Goal: Task Accomplishment & Management: Manage account settings

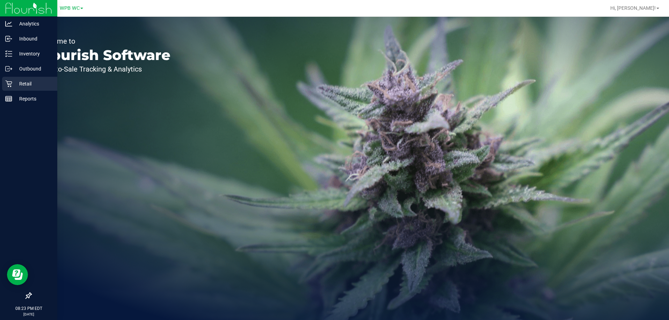
click at [13, 83] on p "Retail" at bounding box center [33, 84] width 42 height 8
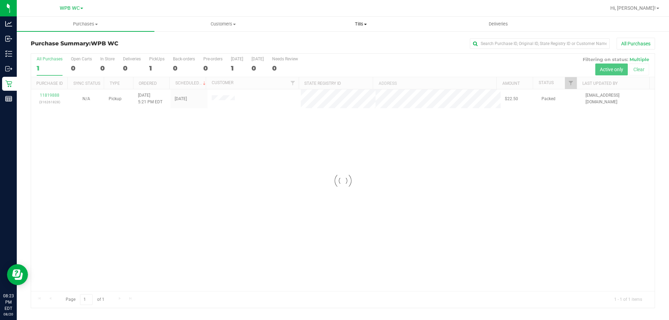
click at [362, 23] on span "Tills" at bounding box center [360, 24] width 137 height 6
click at [334, 42] on span "Manage tills" at bounding box center [315, 42] width 47 height 6
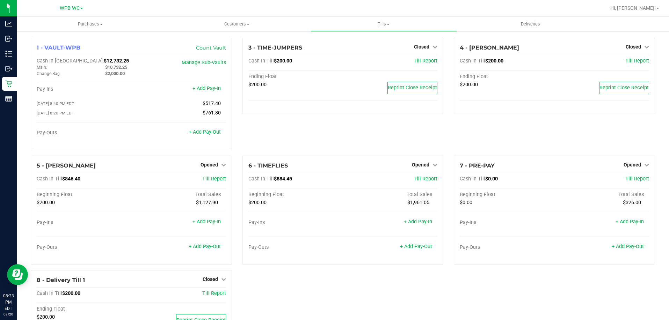
scroll to position [40, 0]
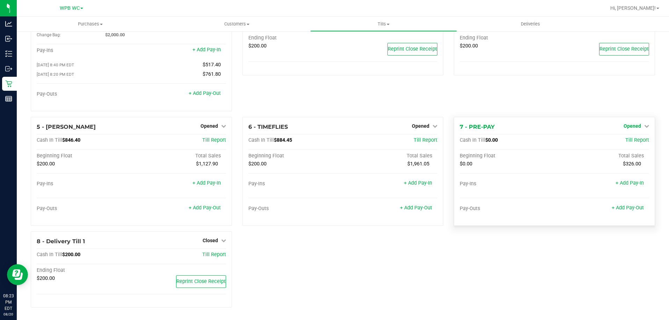
click at [636, 126] on link "Opened" at bounding box center [635, 126] width 25 height 6
click at [623, 139] on link "Close Till" at bounding box center [632, 141] width 19 height 6
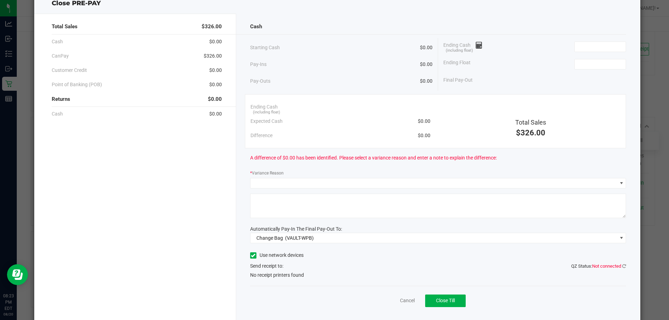
scroll to position [35, 0]
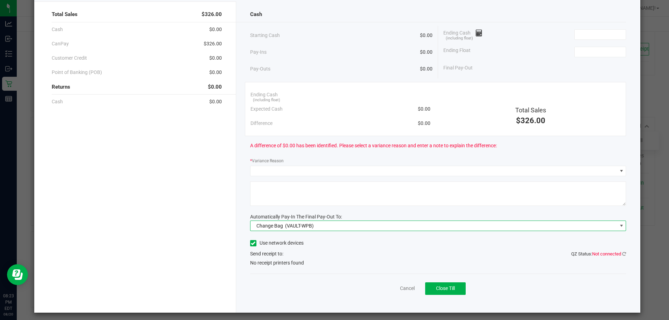
click at [490, 223] on span "Change Bag (VAULT-WPB)" at bounding box center [433, 226] width 367 height 10
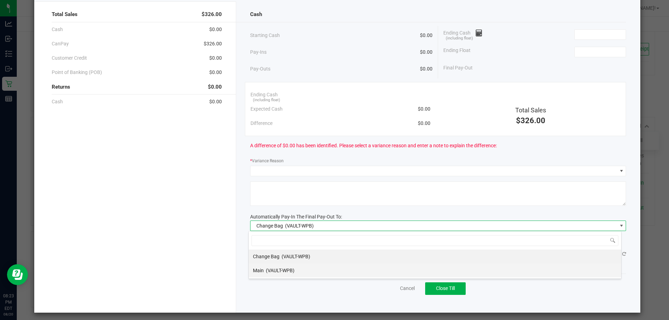
click at [374, 268] on li "Main (VAULT-WPB)" at bounding box center [435, 271] width 372 height 14
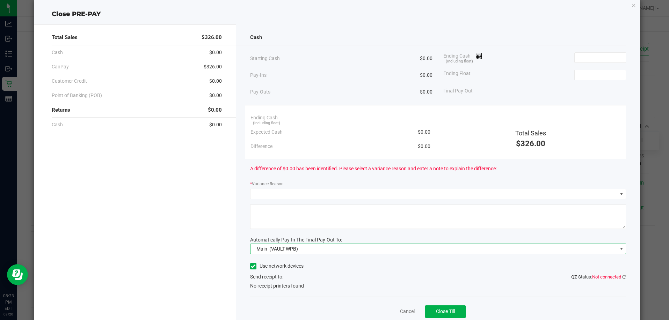
scroll to position [0, 0]
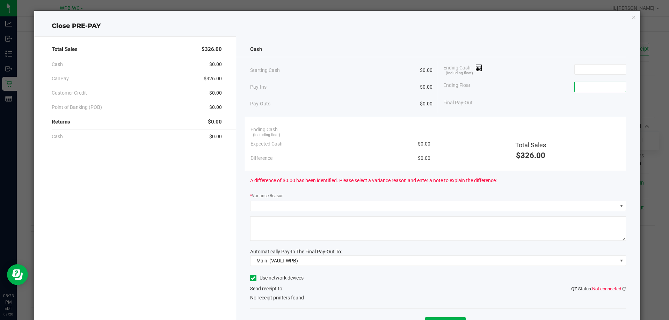
click at [583, 86] on input at bounding box center [599, 87] width 51 height 10
type input "$0.00"
click at [559, 86] on div "Ending Float $0.00" at bounding box center [534, 86] width 183 height 17
click at [586, 67] on input at bounding box center [599, 70] width 51 height 10
type input "$326.00"
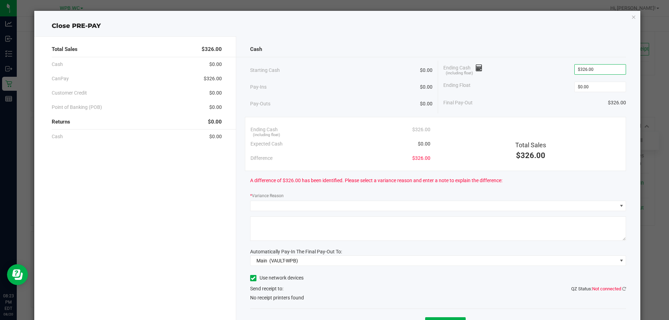
click at [561, 98] on div "Final Pay-Out $326.00" at bounding box center [534, 103] width 183 height 14
click at [586, 87] on input "0" at bounding box center [599, 87] width 51 height 10
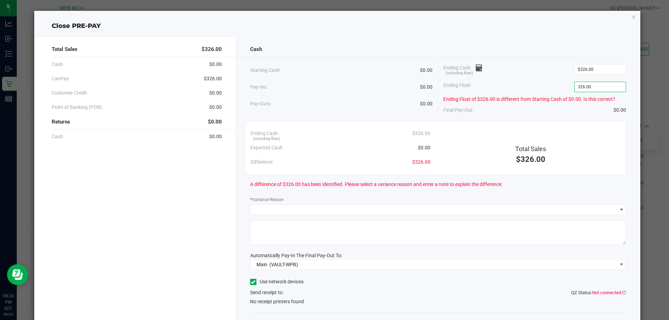
type input "$326.00"
click at [527, 119] on div "Cash Starting Cash $0.00 Pay-Ins $0.00 Pay-Outs $0.00 Ending Cash (including fl…" at bounding box center [438, 193] width 404 height 315
click at [598, 67] on input "326" at bounding box center [599, 70] width 51 height 10
click at [571, 107] on div "Final Pay-Out $0.00" at bounding box center [534, 110] width 183 height 14
click at [591, 74] on input "326" at bounding box center [599, 70] width 51 height 10
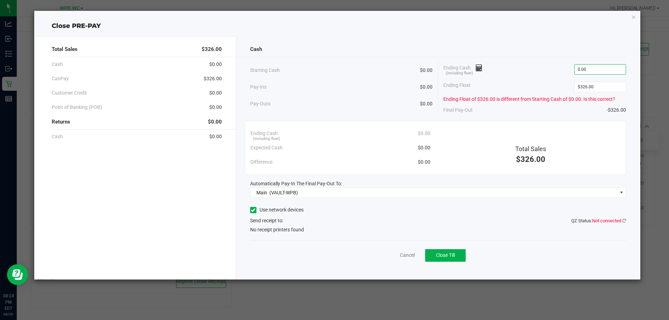
type input "$0.00"
click at [532, 113] on div "Final Pay-Out -$326.00" at bounding box center [534, 110] width 183 height 14
type input "326"
click at [600, 85] on input "326" at bounding box center [599, 87] width 51 height 10
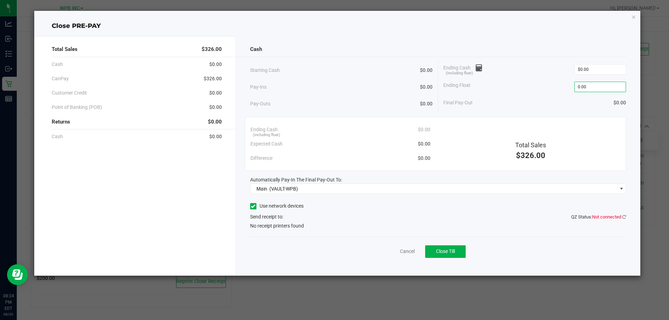
type input "$0.00"
click at [559, 91] on div "Ending Float $0.00" at bounding box center [534, 86] width 183 height 17
click at [631, 214] on div "Cash Starting Cash $0.00 Pay-Ins $0.00 Pay-Outs $0.00 Ending Cash (including fl…" at bounding box center [438, 156] width 404 height 240
click at [627, 216] on div "Cash Starting Cash $0.00 Pay-Ins $0.00 Pay-Outs $0.00 Ending Cash (including fl…" at bounding box center [438, 156] width 404 height 240
click at [624, 216] on icon at bounding box center [624, 217] width 4 height 5
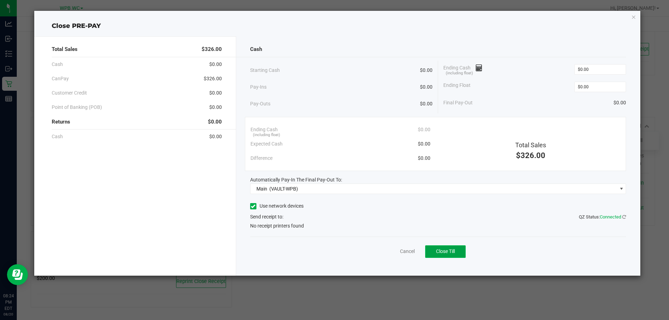
click at [460, 257] on button "Close Till" at bounding box center [445, 251] width 41 height 13
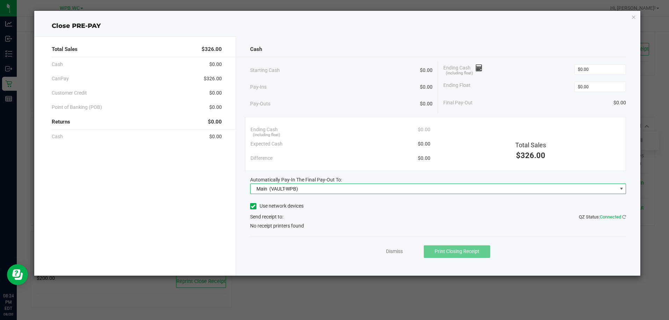
click at [304, 190] on span "Main (VAULT-WPB)" at bounding box center [433, 189] width 367 height 10
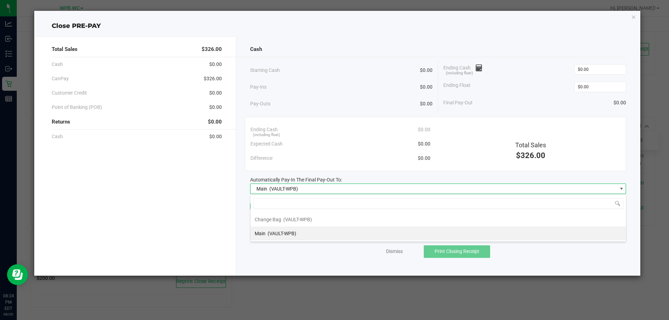
scroll to position [10, 376]
click at [304, 190] on span "Main (VAULT-WPB)" at bounding box center [433, 189] width 367 height 10
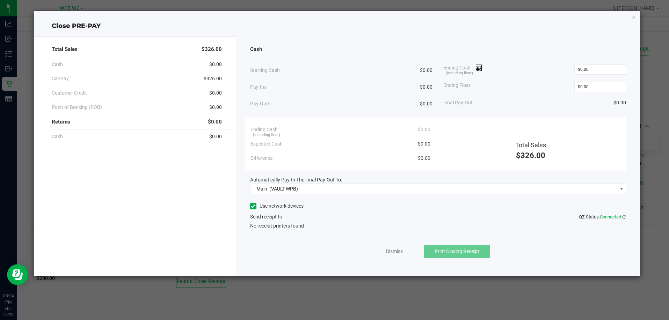
click at [253, 206] on icon at bounding box center [253, 206] width 5 height 0
click at [0, 0] on input "Use network devices" at bounding box center [0, 0] width 0 height 0
click at [254, 206] on icon at bounding box center [253, 206] width 5 height 0
click at [0, 0] on input "Use network devices" at bounding box center [0, 0] width 0 height 0
click at [552, 242] on div "Dismiss Print Closing Receipt" at bounding box center [438, 250] width 376 height 27
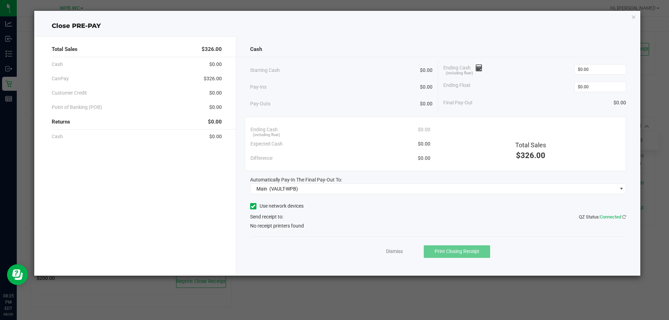
drag, startPoint x: 616, startPoint y: 212, endPoint x: 636, endPoint y: 223, distance: 22.7
click at [618, 215] on div "Use network devices Send receipt to: QZ Status: Connected No receipt printers f…" at bounding box center [438, 215] width 376 height 29
click at [623, 220] on span "QZ Status: Connected" at bounding box center [602, 216] width 47 height 7
click at [623, 217] on icon at bounding box center [624, 217] width 4 height 5
click at [396, 252] on link "Dismiss" at bounding box center [394, 251] width 17 height 7
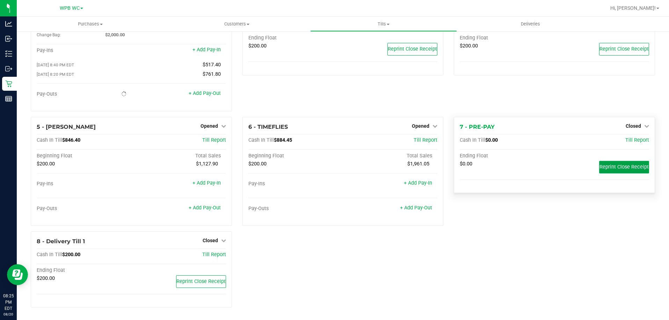
click at [618, 171] on button "Reprint Close Receipt" at bounding box center [624, 167] width 50 height 13
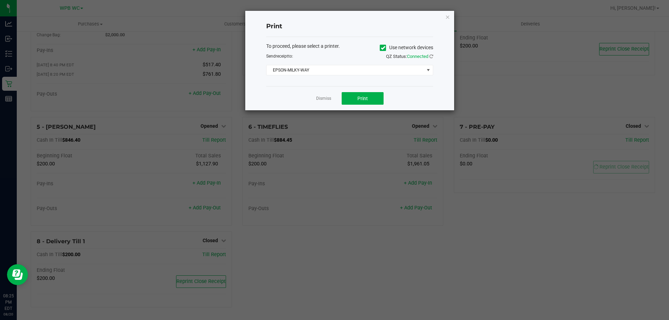
click at [351, 63] on div "To proceed, please select a printer. Use network devices Send receipt to: QZ St…" at bounding box center [349, 59] width 167 height 33
click at [349, 65] on span "EPSON-MILKY-WAY" at bounding box center [349, 70] width 167 height 10
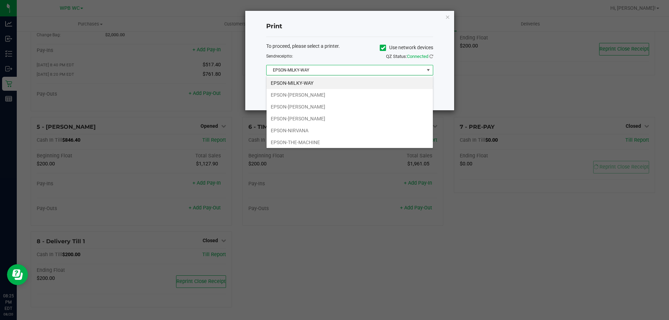
scroll to position [10, 167]
click at [303, 118] on li "EPSON-[PERSON_NAME]" at bounding box center [349, 119] width 166 height 12
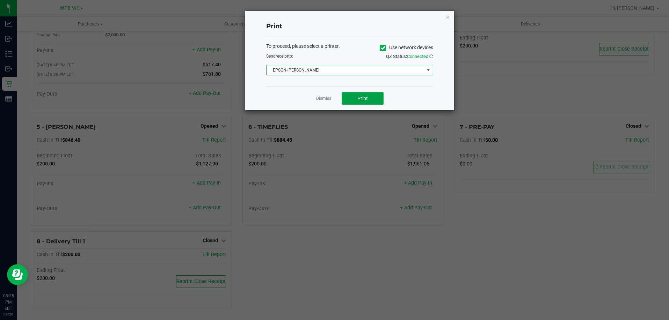
click at [362, 104] on button "Print" at bounding box center [362, 98] width 42 height 13
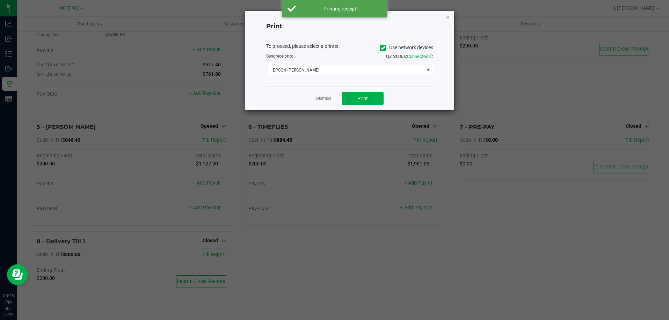
click at [448, 17] on icon "button" at bounding box center [447, 17] width 5 height 8
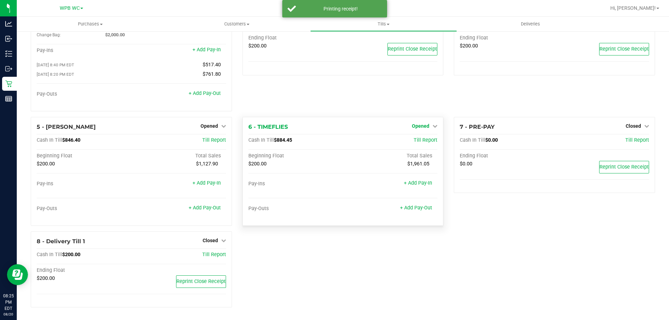
click at [425, 127] on span "Opened" at bounding box center [420, 126] width 17 height 6
click at [421, 141] on link "Close Till" at bounding box center [421, 141] width 19 height 6
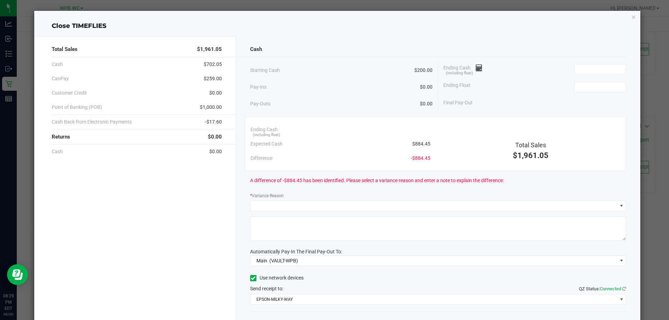
click at [537, 69] on div "Ending Cash (including float)" at bounding box center [534, 69] width 183 height 17
click at [594, 89] on input at bounding box center [599, 87] width 51 height 10
type input "$200.00"
click at [588, 68] on input at bounding box center [599, 70] width 51 height 10
click at [595, 71] on input at bounding box center [599, 70] width 51 height 10
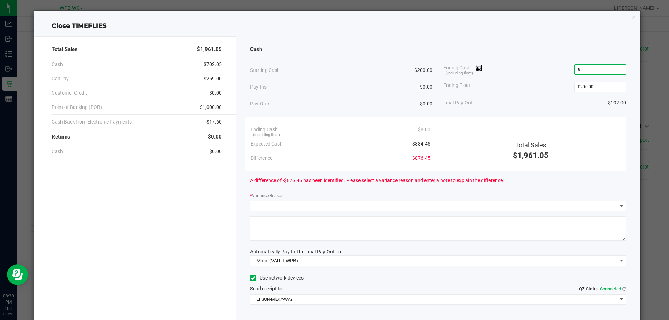
type input "4"
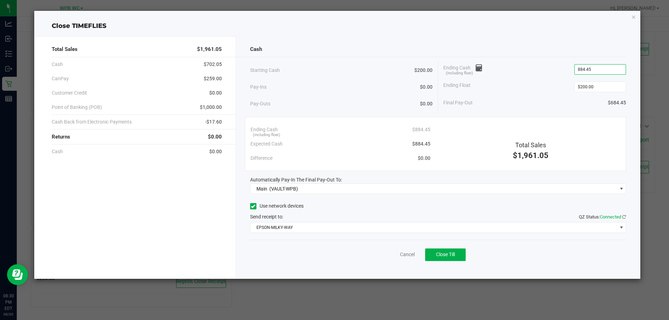
type input "$884.45"
click at [371, 214] on div "Send receipt to: QZ Status: Connected" at bounding box center [438, 216] width 376 height 7
click at [432, 225] on span "EPSON-MILKY-WAY" at bounding box center [433, 228] width 367 height 10
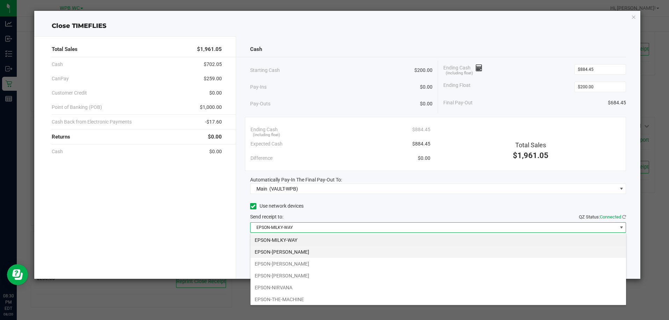
scroll to position [10, 376]
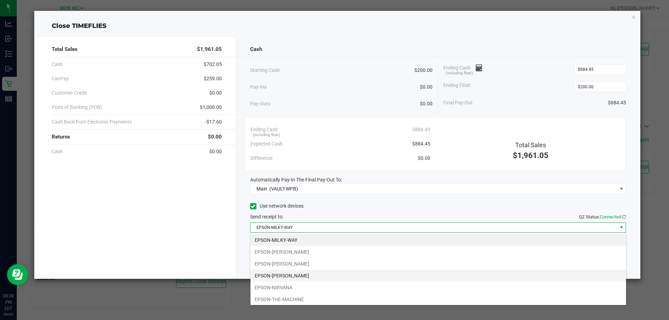
click at [296, 270] on li "EPSON-[PERSON_NAME]" at bounding box center [437, 276] width 375 height 12
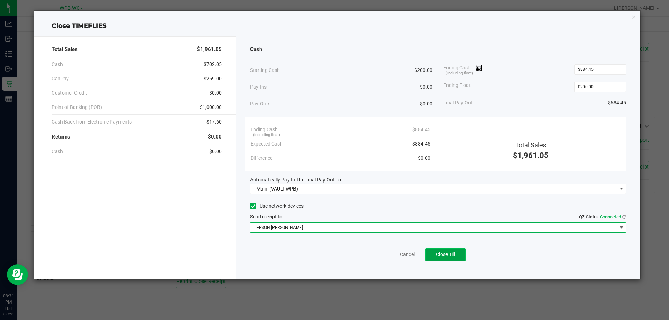
click at [454, 258] on button "Close Till" at bounding box center [445, 255] width 41 height 13
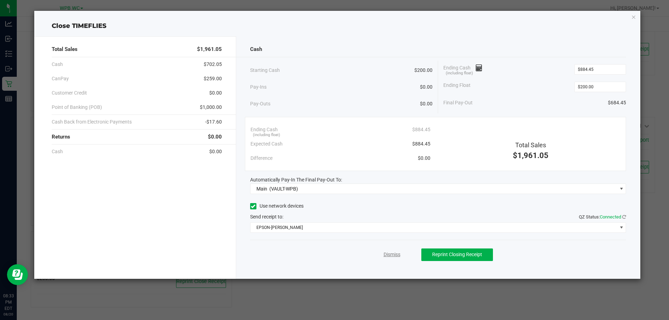
click at [390, 255] on link "Dismiss" at bounding box center [391, 254] width 17 height 7
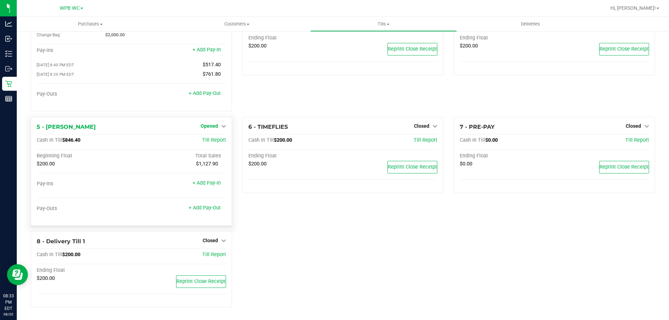
click at [217, 126] on link "Opened" at bounding box center [212, 126] width 25 height 6
click at [215, 139] on link "Close Till" at bounding box center [209, 141] width 19 height 6
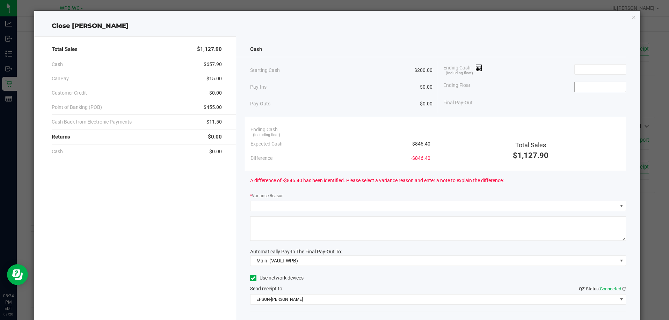
click at [585, 83] on input at bounding box center [599, 87] width 51 height 10
type input "$200.00"
click at [581, 69] on input at bounding box center [599, 70] width 51 height 10
click at [506, 139] on div "Total Sales $1,127.90" at bounding box center [530, 142] width 190 height 39
type input "848.4"
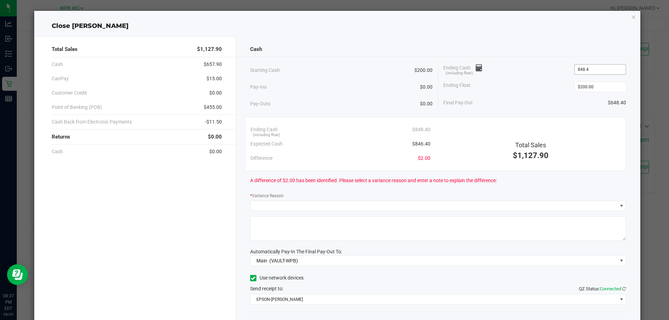
click at [595, 73] on input "848.4" at bounding box center [599, 70] width 51 height 10
click at [497, 143] on div "Total Sales" at bounding box center [531, 144] width 180 height 9
type input "848.4"
click at [595, 69] on input "848.4" at bounding box center [599, 70] width 51 height 10
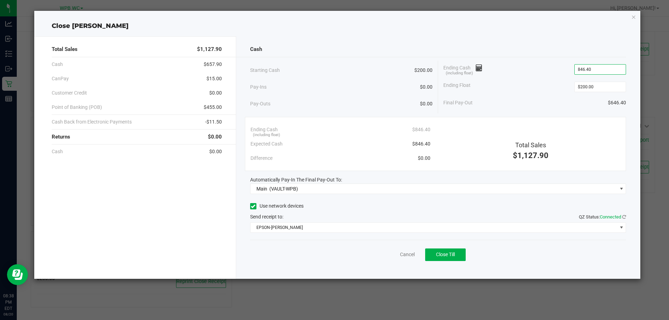
type input "$846.40"
click at [335, 214] on div "Send receipt to: QZ Status: Connected" at bounding box center [438, 216] width 376 height 7
click at [453, 255] on span "Close Till" at bounding box center [445, 255] width 19 height 6
click at [394, 253] on link "Dismiss" at bounding box center [391, 254] width 17 height 7
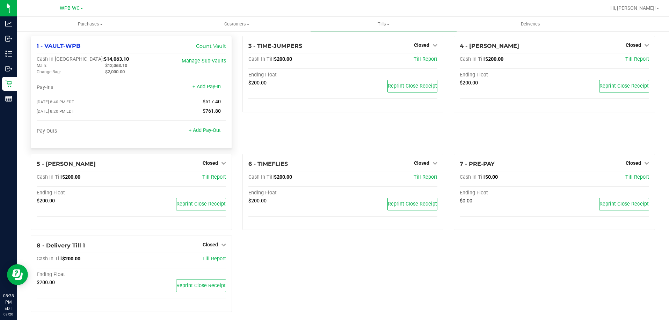
scroll to position [0, 0]
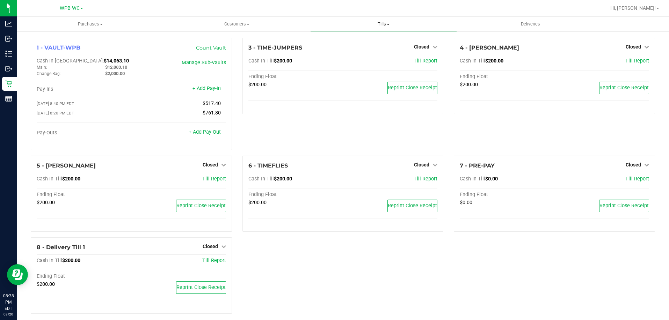
click at [387, 24] on span at bounding box center [388, 24] width 3 height 1
click at [350, 51] on span "Reconcile e-payments" at bounding box center [344, 50] width 69 height 6
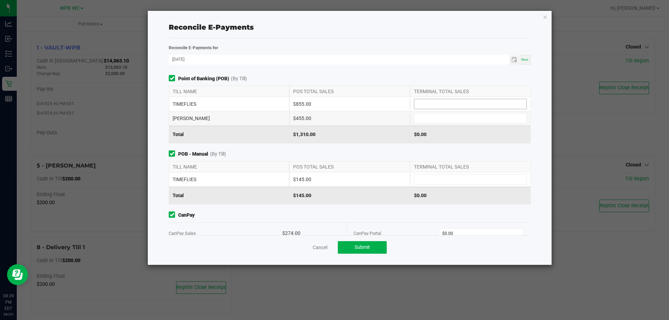
click at [430, 104] on input at bounding box center [470, 104] width 112 height 10
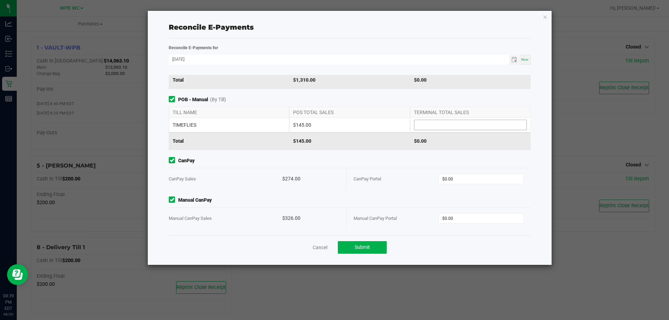
click at [432, 126] on input at bounding box center [470, 125] width 112 height 10
type input "$145.00"
click at [394, 112] on div "POS TOTAL SALES" at bounding box center [349, 112] width 120 height 10
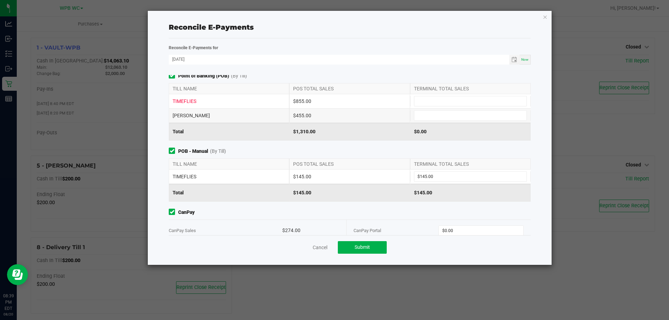
scroll to position [0, 0]
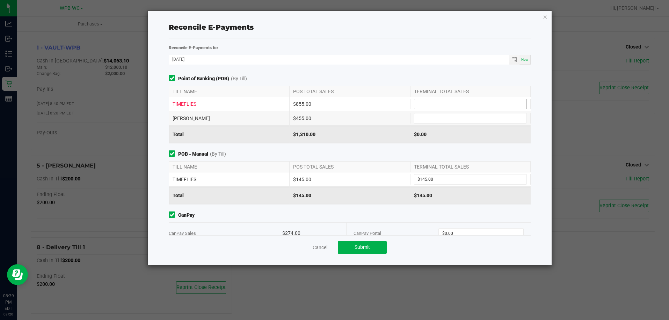
click at [426, 104] on input at bounding box center [470, 104] width 112 height 10
click at [425, 121] on input at bounding box center [470, 118] width 112 height 10
click at [372, 158] on div "POB - Manual (By Till) TILL NAME POS TOTAL SALES TERMINAL TOTAL SALES TIMEFLIES…" at bounding box center [349, 177] width 372 height 54
click at [428, 101] on input at bounding box center [470, 104] width 112 height 10
type input "$884.45"
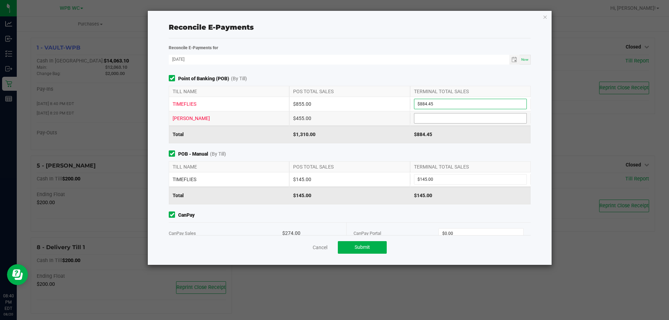
click at [428, 117] on input at bounding box center [470, 118] width 112 height 10
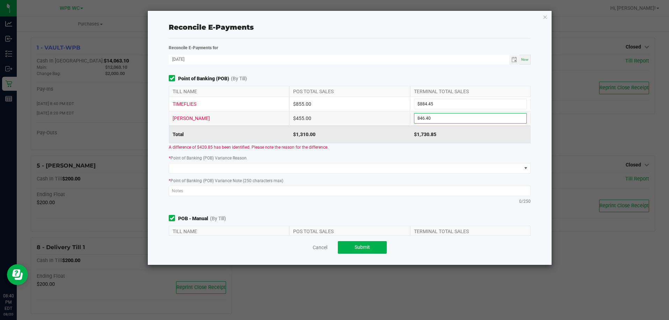
type input "$846.40"
click at [438, 155] on div "* Point of Banking (POB) Variance Reason" at bounding box center [349, 163] width 372 height 19
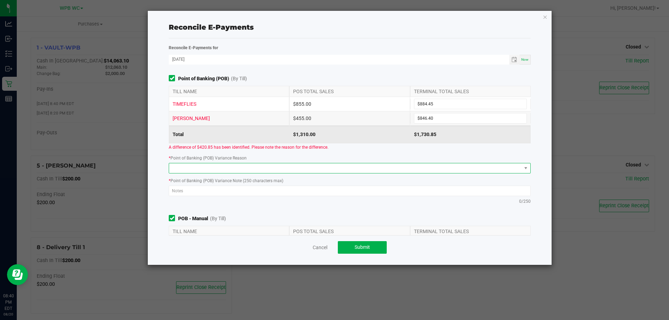
click at [321, 165] on span at bounding box center [345, 168] width 352 height 10
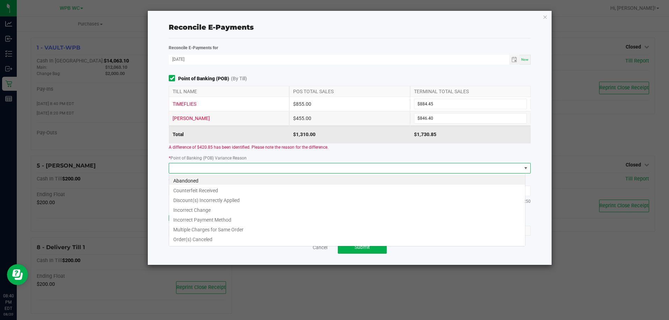
scroll to position [10, 357]
click at [262, 155] on div "* Point of Banking (POB) Variance Reason" at bounding box center [349, 163] width 372 height 19
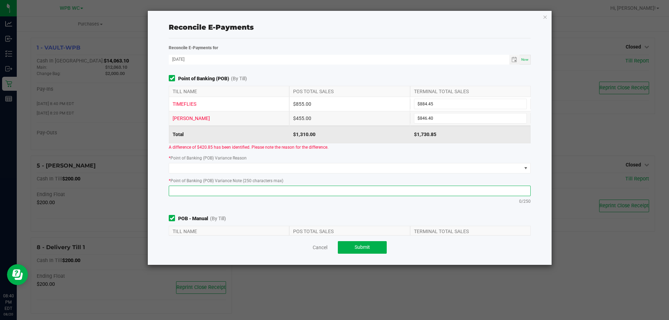
click at [272, 189] on textarea at bounding box center [350, 191] width 362 height 10
click at [297, 157] on div "* Point of Banking (POB) Variance Reason" at bounding box center [349, 163] width 372 height 19
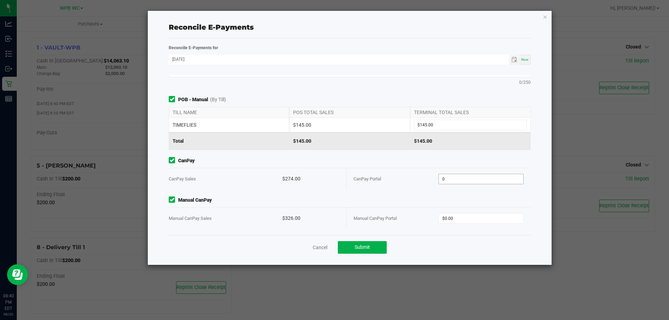
click at [464, 180] on input "0" at bounding box center [481, 179] width 84 height 10
type input "$0.00"
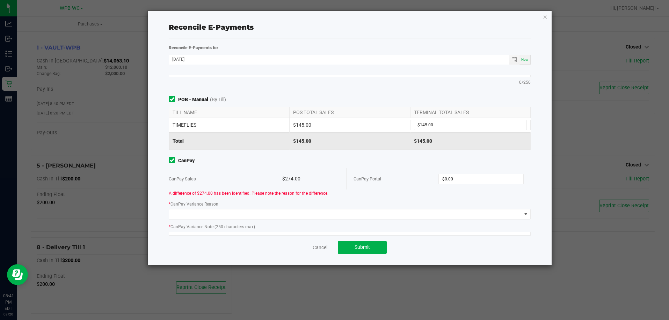
click at [469, 215] on div "Point of Banking (POB) (By Till) TILL NAME POS TOTAL SALES TERMINAL TOTAL SALES…" at bounding box center [349, 155] width 372 height 160
type input "$0.00"
click at [378, 188] on div "CanPay Portal" at bounding box center [395, 178] width 85 height 21
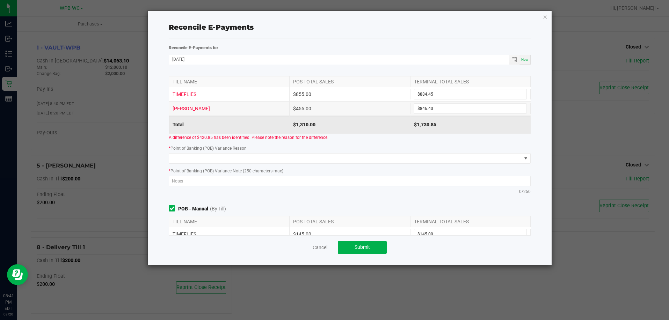
scroll to position [0, 0]
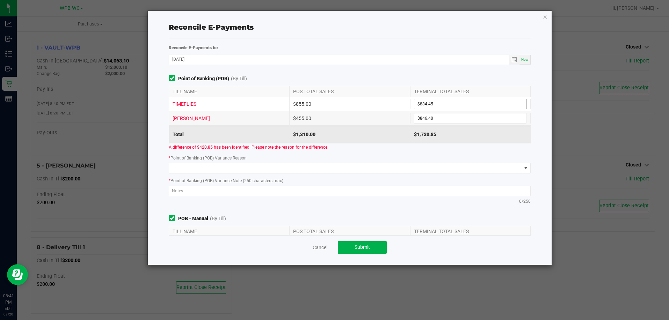
type input "884.45"
click at [442, 102] on input "884.45" at bounding box center [470, 104] width 112 height 10
type input "$855.00"
type input "846.4"
click at [446, 119] on input "846.4" at bounding box center [470, 118] width 112 height 10
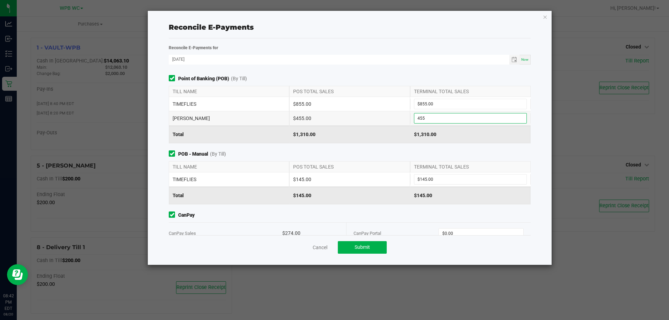
type input "$455.00"
click at [372, 154] on span "POB - Manual (By Till)" at bounding box center [350, 153] width 362 height 7
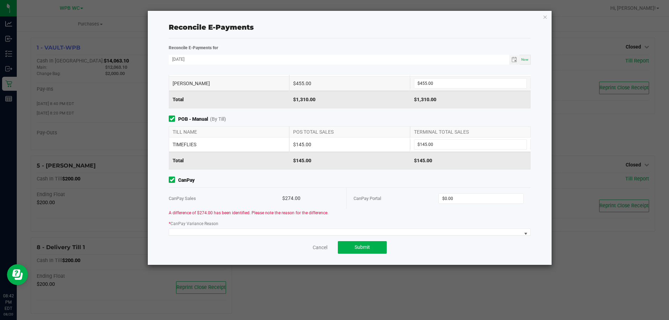
scroll to position [70, 0]
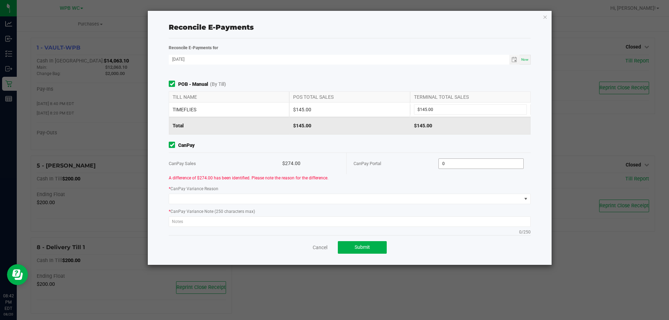
click at [461, 166] on input "0" at bounding box center [481, 164] width 84 height 10
click at [449, 163] on input "0" at bounding box center [481, 164] width 84 height 10
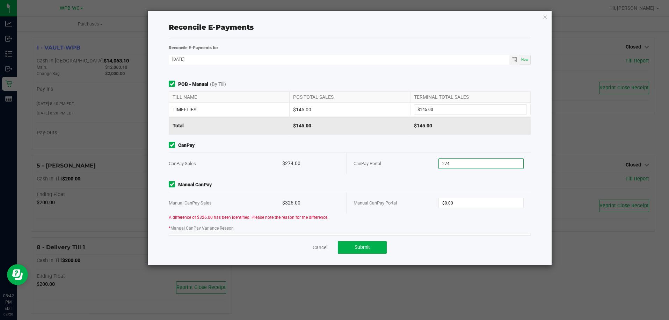
type input "$274.00"
click at [464, 184] on span "Manual CanPay" at bounding box center [350, 184] width 362 height 7
click at [460, 199] on input "0" at bounding box center [481, 203] width 84 height 10
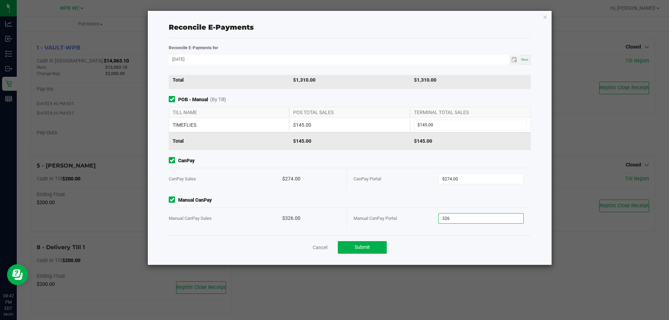
type input "$326.00"
click at [428, 208] on div "Manual CanPay Portal" at bounding box center [395, 218] width 85 height 21
click at [381, 247] on button "Submit" at bounding box center [362, 247] width 49 height 13
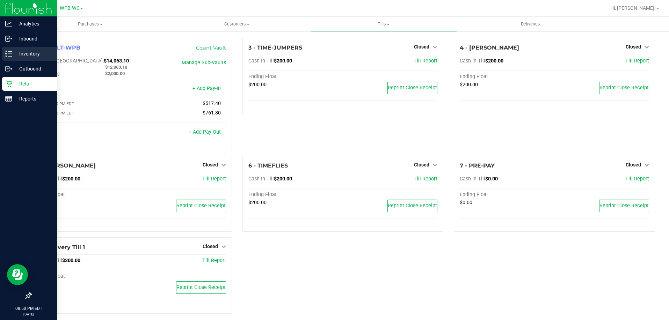
click at [8, 57] on icon at bounding box center [8, 53] width 7 height 7
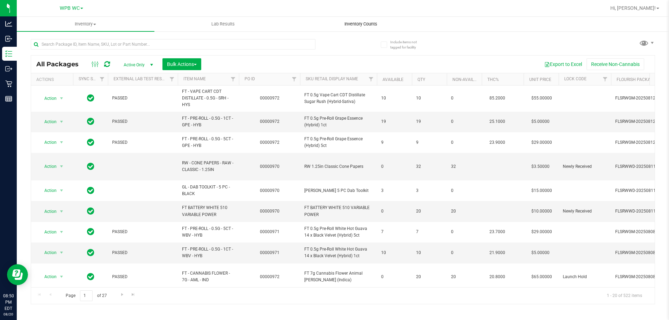
click at [351, 21] on uib-tab-heading "Inventory Counts" at bounding box center [360, 24] width 137 height 14
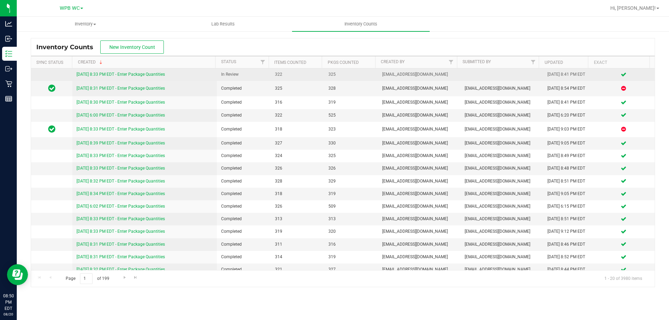
click at [129, 75] on link "[DATE] 8:33 PM EDT - Enter Package Quantities" at bounding box center [120, 74] width 88 height 5
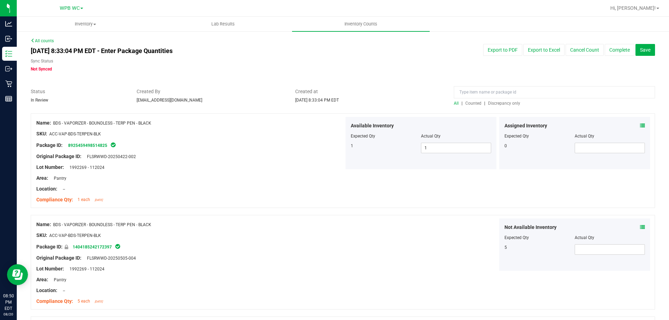
click at [502, 104] on span "Discrepancy only" at bounding box center [504, 103] width 32 height 5
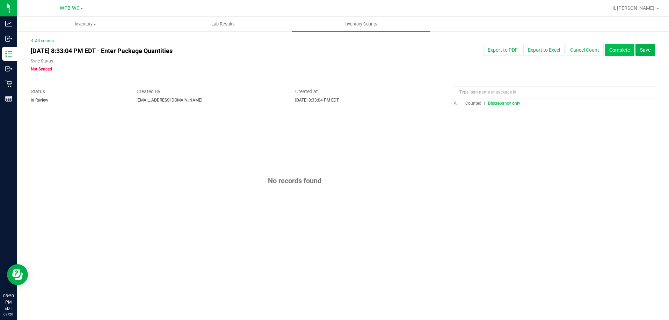
click at [620, 53] on button "Complete" at bounding box center [619, 50] width 30 height 12
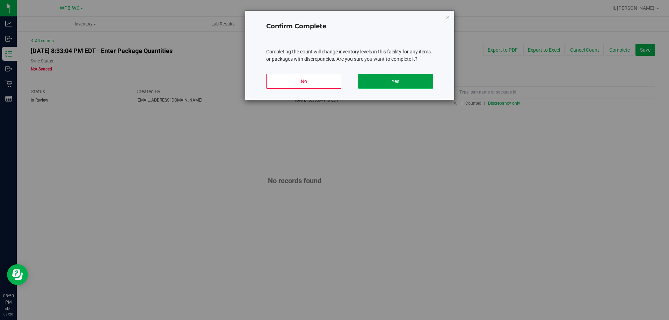
click at [410, 82] on button "Yes" at bounding box center [395, 81] width 75 height 15
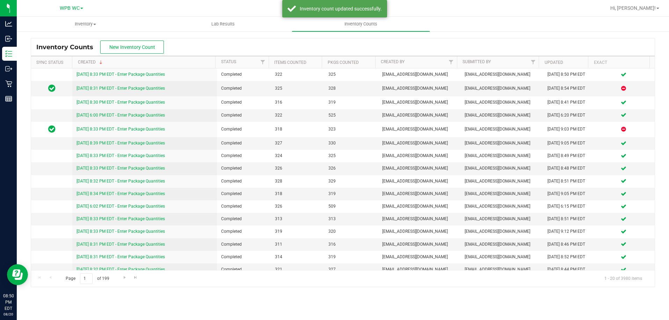
drag, startPoint x: 641, startPoint y: 6, endPoint x: 663, endPoint y: 9, distance: 21.9
click at [643, 7] on span "Hi, [PERSON_NAME]!" at bounding box center [632, 8] width 45 height 6
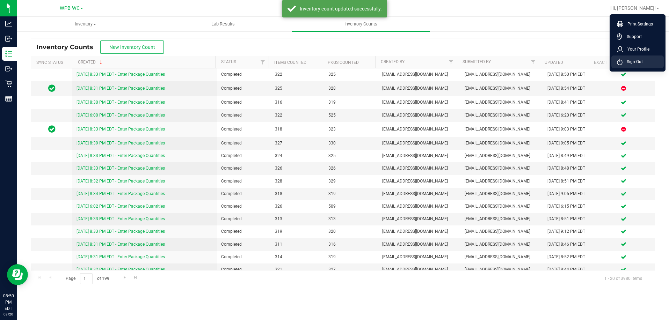
click at [649, 62] on li "Sign Out" at bounding box center [637, 62] width 52 height 13
